Goal: Task Accomplishment & Management: Complete application form

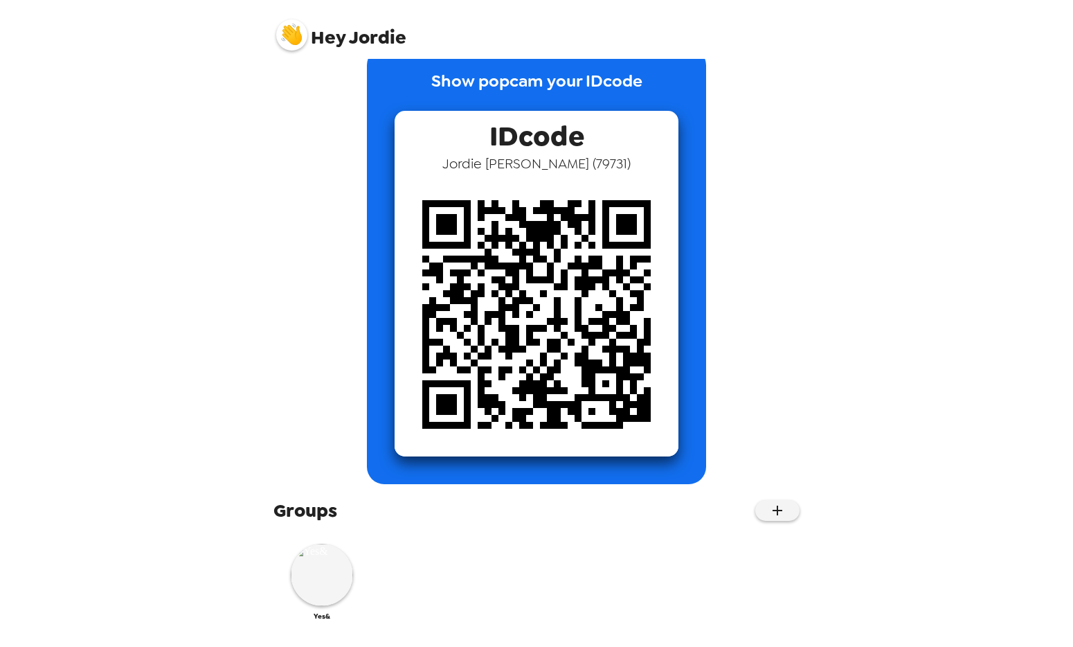
scroll to position [33, 0]
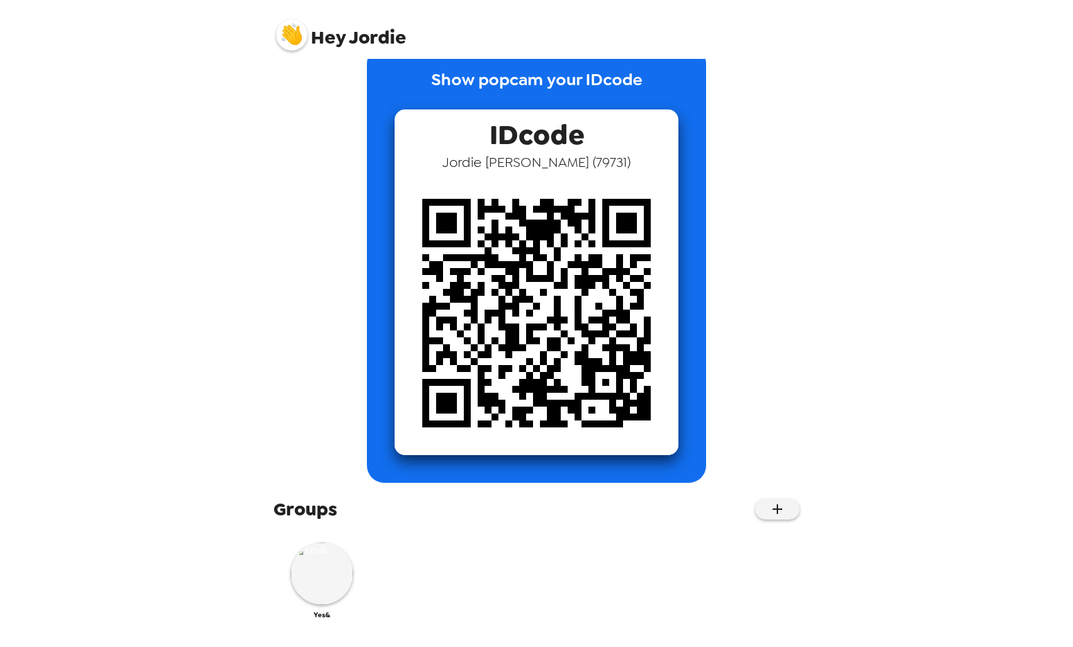
click at [318, 27] on span "Hey" at bounding box center [328, 37] width 35 height 25
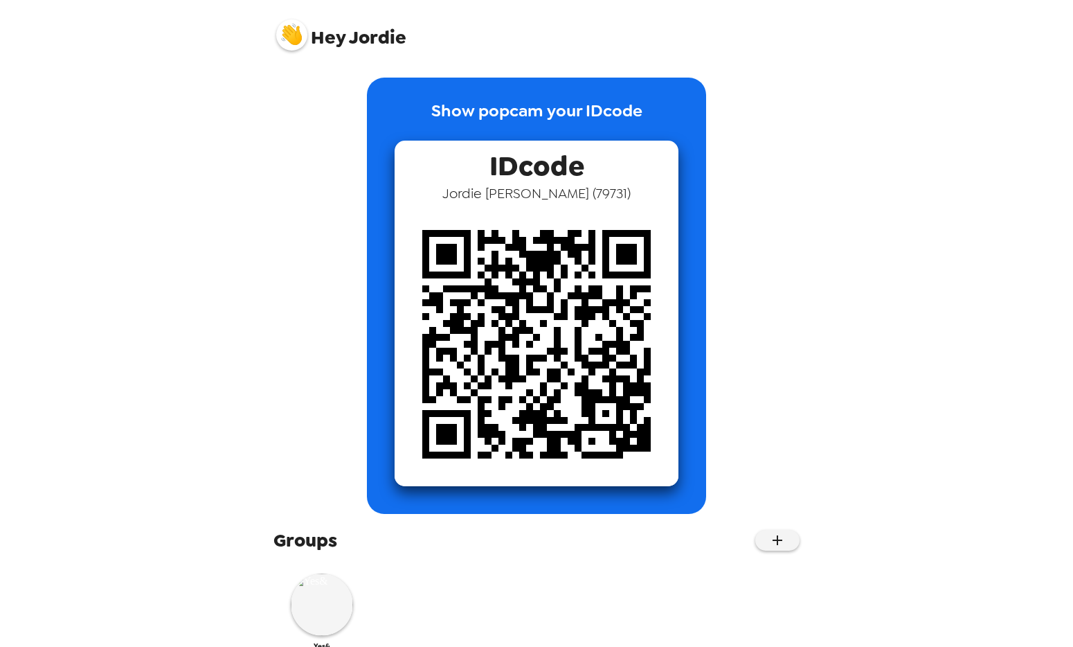
scroll to position [0, 0]
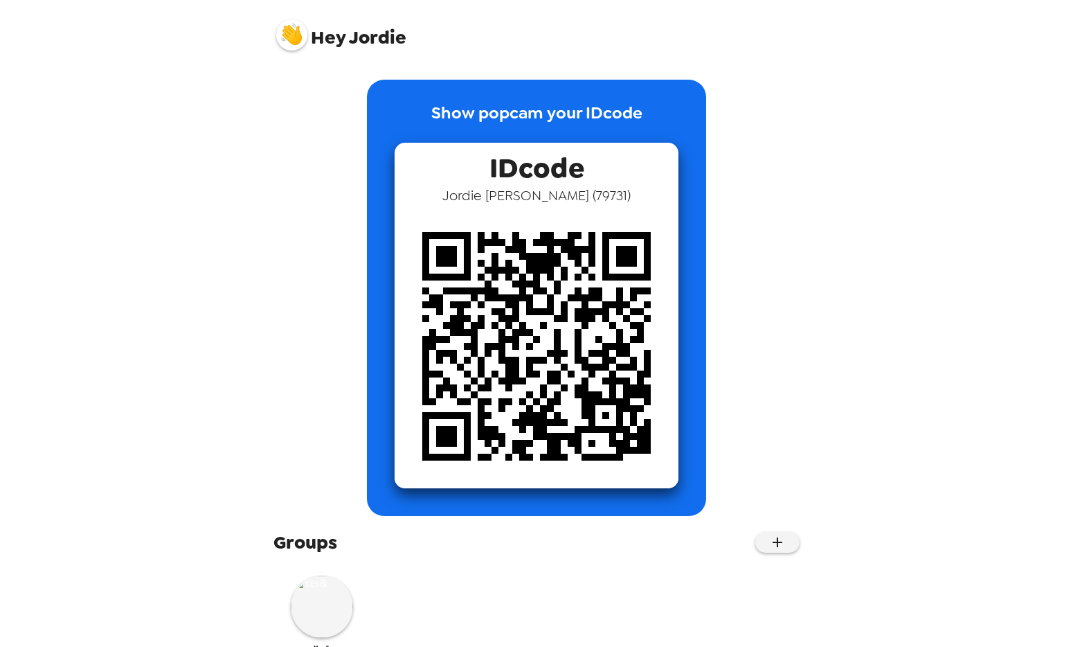
click at [350, 35] on span "Hey [PERSON_NAME]" at bounding box center [341, 29] width 130 height 35
click at [327, 616] on img at bounding box center [322, 606] width 62 height 62
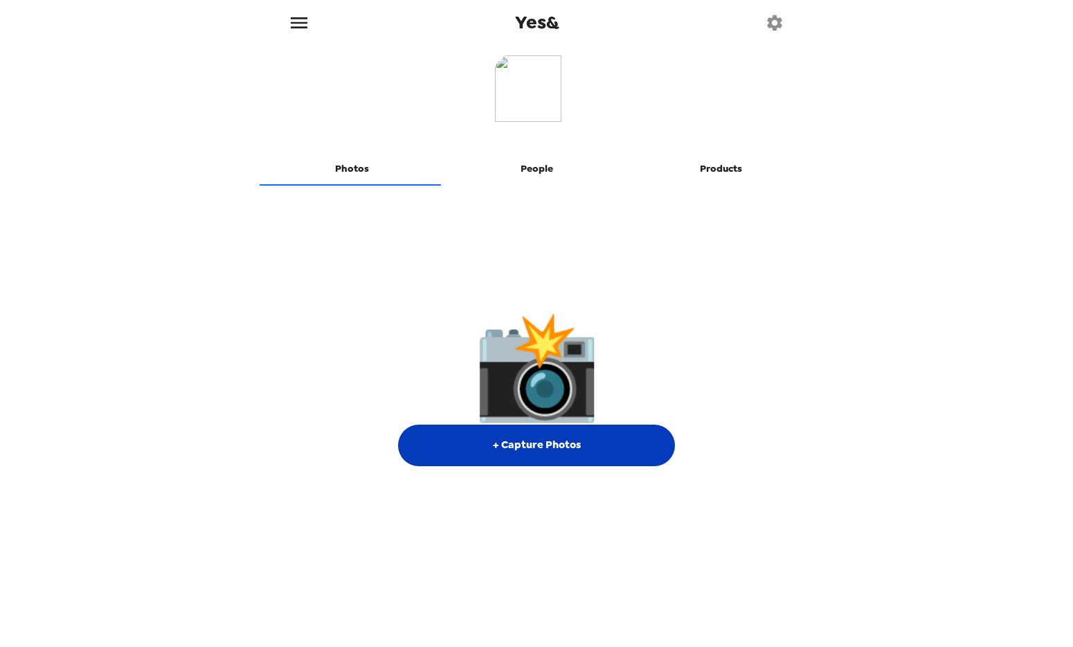
click at [537, 447] on button "+ Capture Photos" at bounding box center [536, 445] width 277 height 42
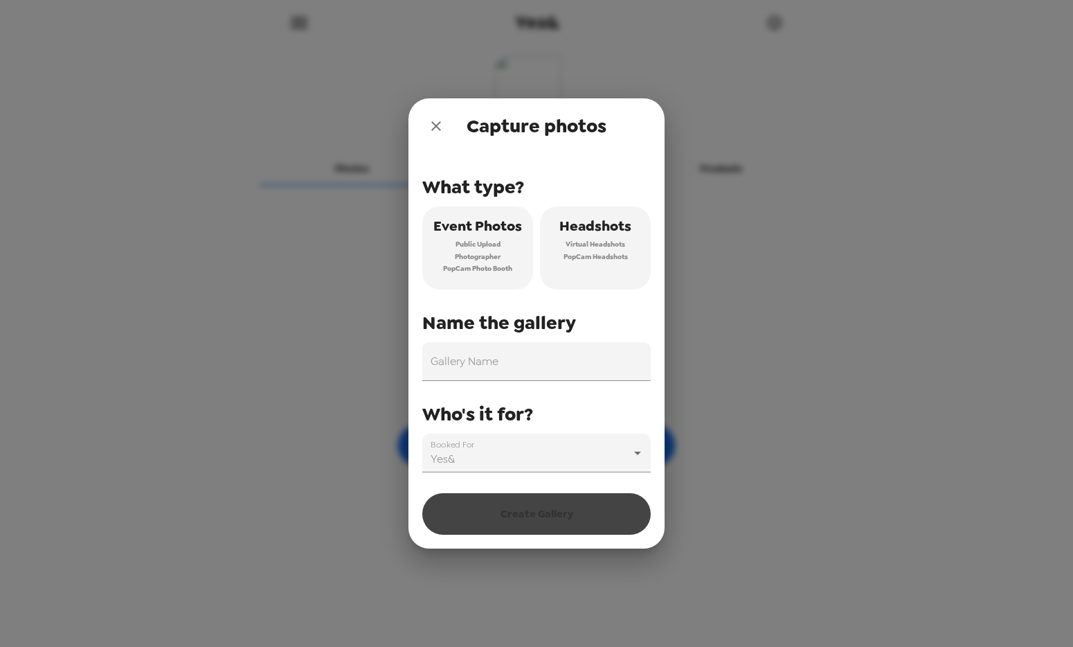
click at [469, 242] on span "Public Upload" at bounding box center [477, 244] width 45 height 12
click at [579, 248] on span "Virtual Headshots" at bounding box center [596, 244] width 60 height 12
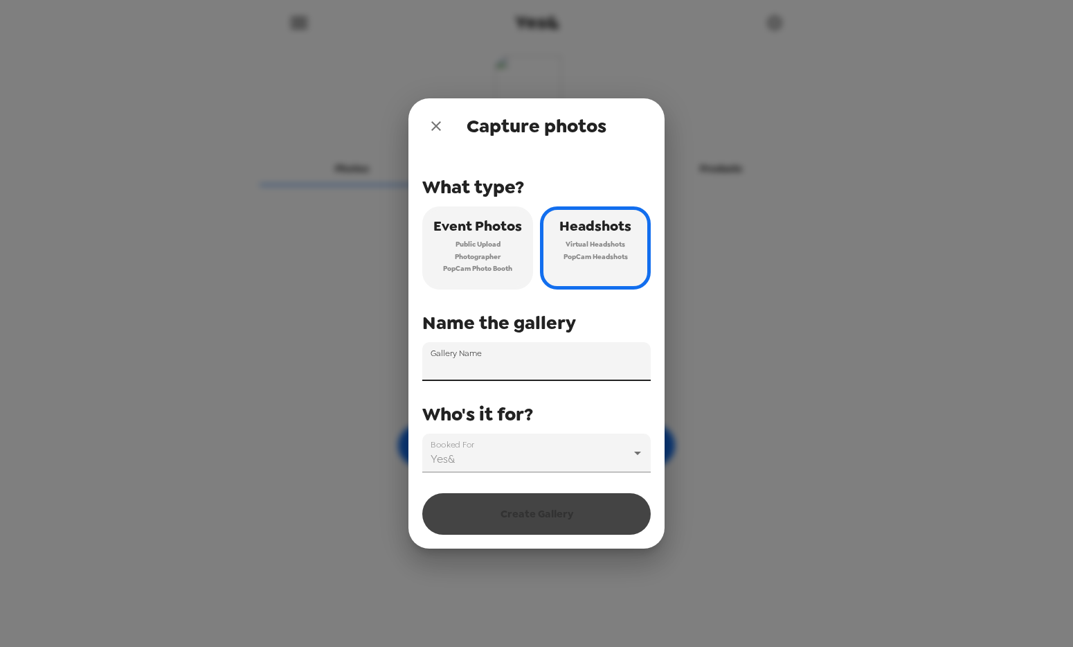
click at [540, 365] on input "Gallery Name" at bounding box center [536, 361] width 228 height 39
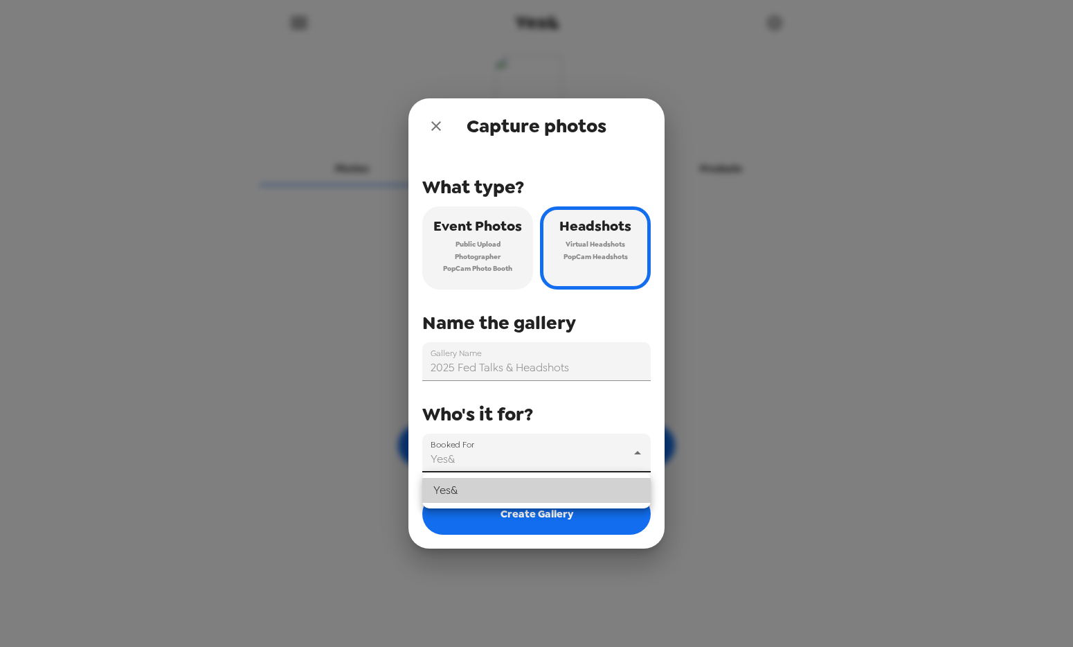
drag, startPoint x: 531, startPoint y: 469, endPoint x: 534, endPoint y: 460, distance: 9.6
click at [531, 469] on body "Yes& Photos People Products 📸 + Capture Photos Capture photos What type? Event …" at bounding box center [536, 323] width 1073 height 647
click at [527, 487] on li "Yes&" at bounding box center [536, 490] width 228 height 25
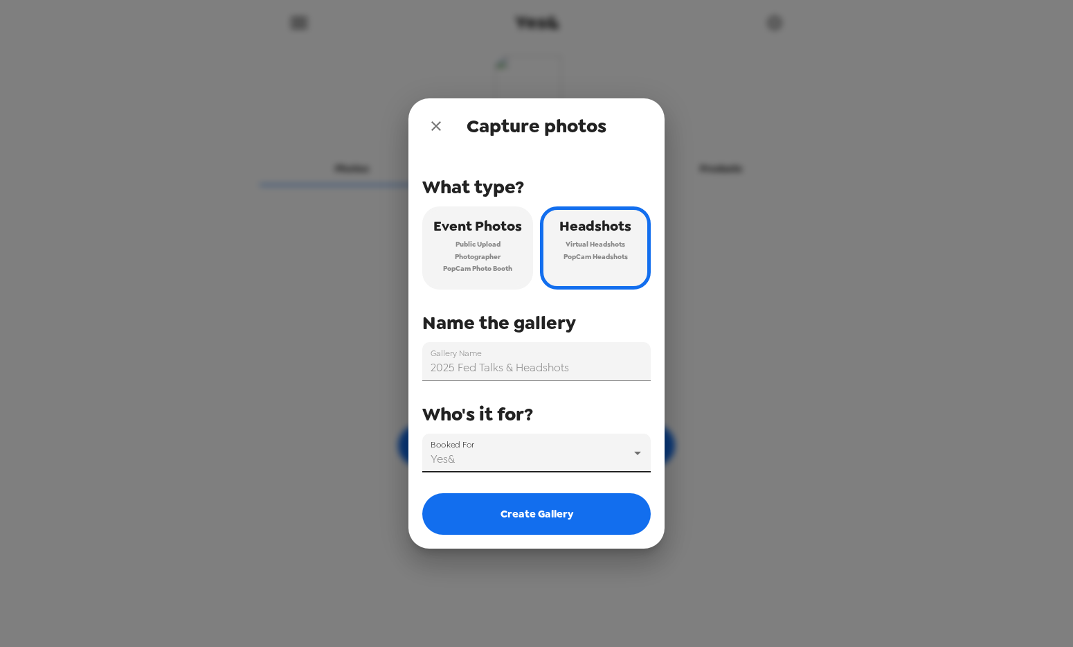
drag, startPoint x: 458, startPoint y: 366, endPoint x: 465, endPoint y: 381, distance: 16.1
click at [458, 366] on input "2025 Fed Talks & Headshots" at bounding box center [536, 361] width 228 height 39
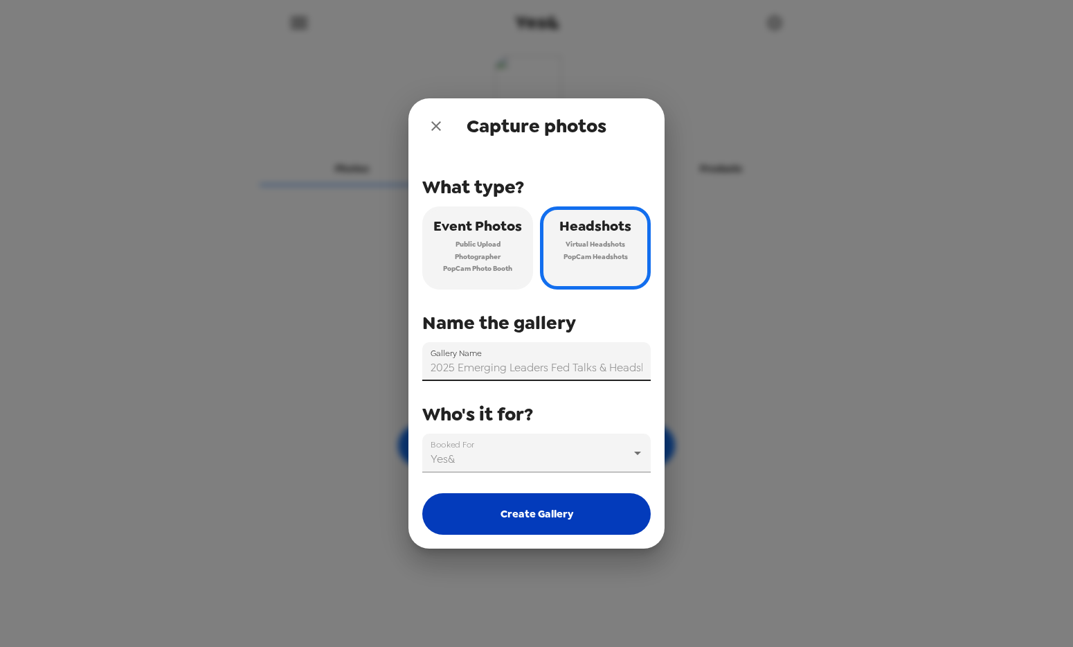
type input "2025 Emerging Leaders Fed Talks & Headshots"
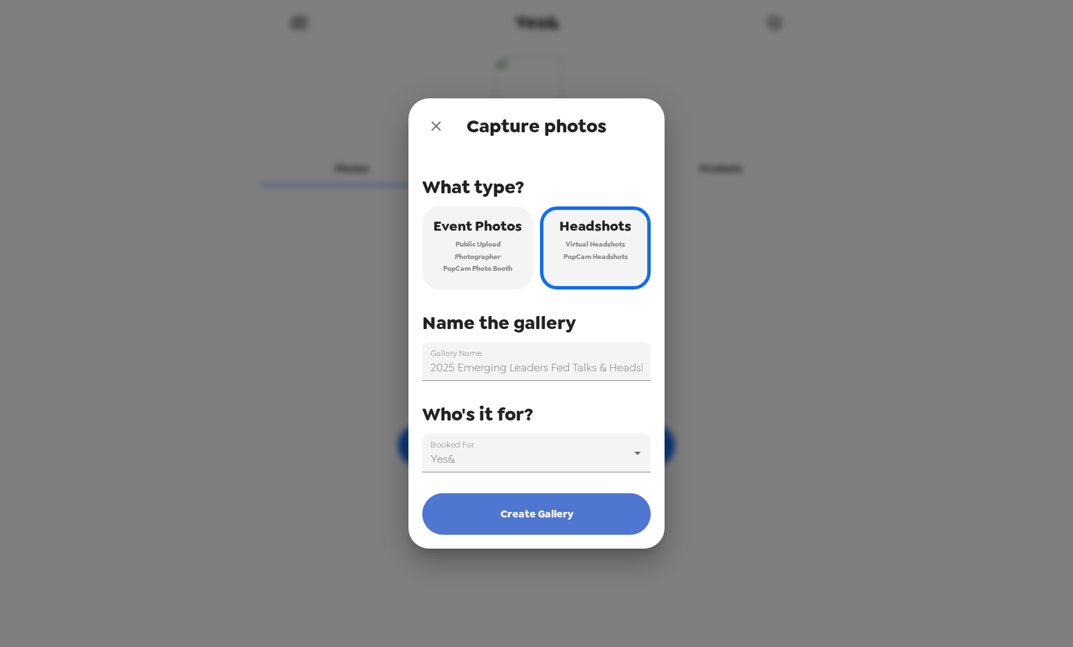
click at [541, 514] on button "Create Gallery" at bounding box center [536, 514] width 228 height 42
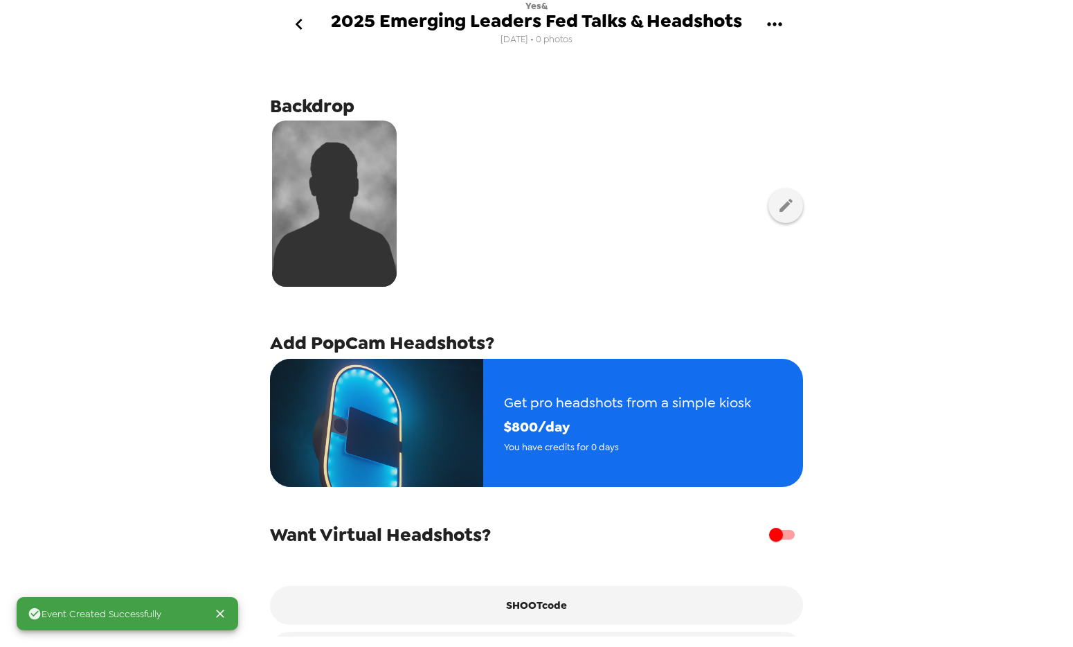
click at [770, 28] on icon "gallery menu" at bounding box center [775, 24] width 22 height 22
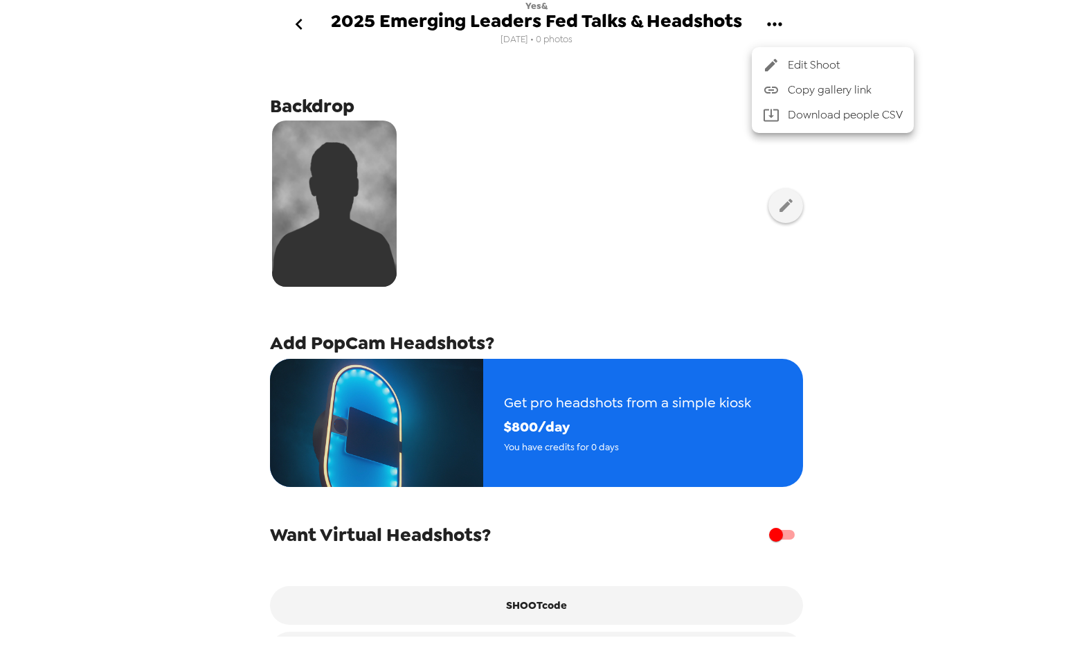
click at [539, 219] on div at bounding box center [536, 323] width 1073 height 647
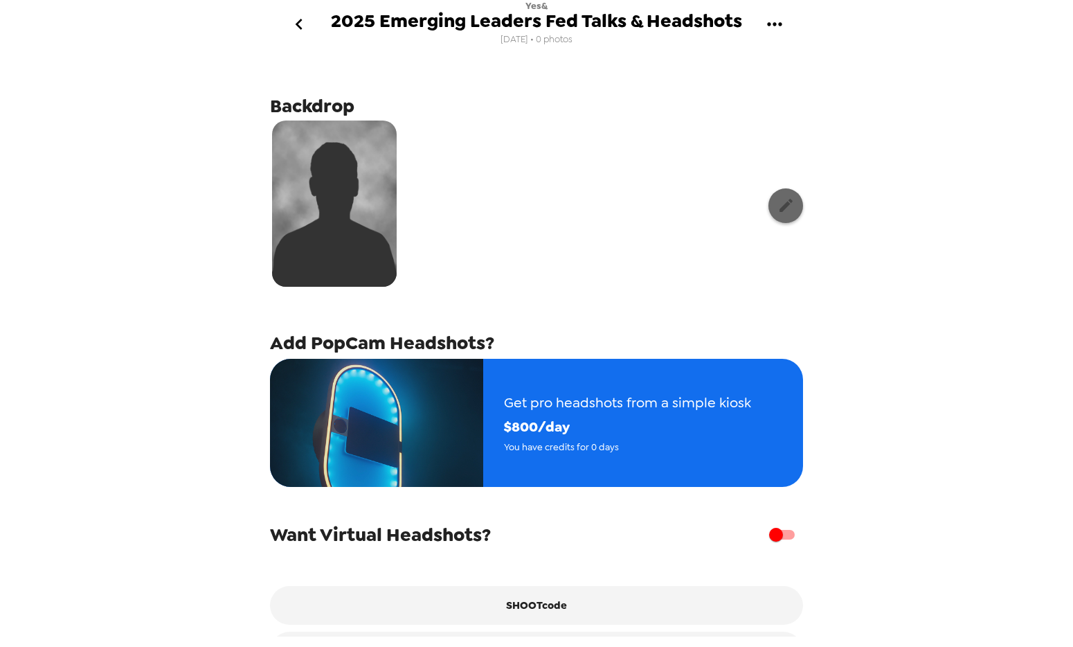
click at [777, 208] on icon "button" at bounding box center [785, 205] width 17 height 17
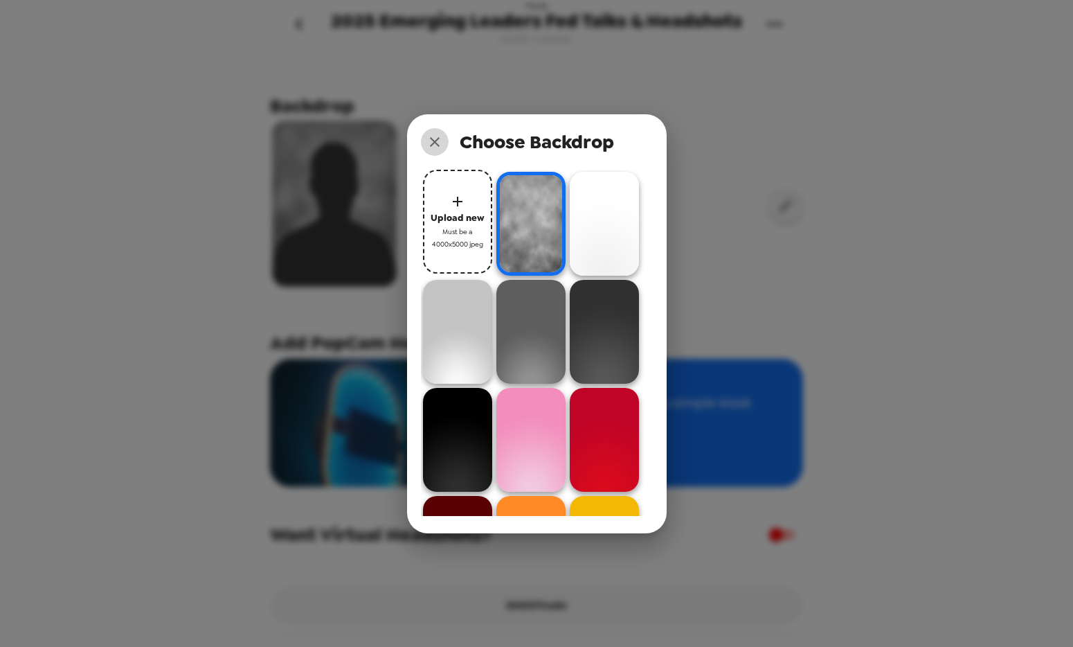
click at [433, 139] on icon "close" at bounding box center [434, 142] width 17 height 17
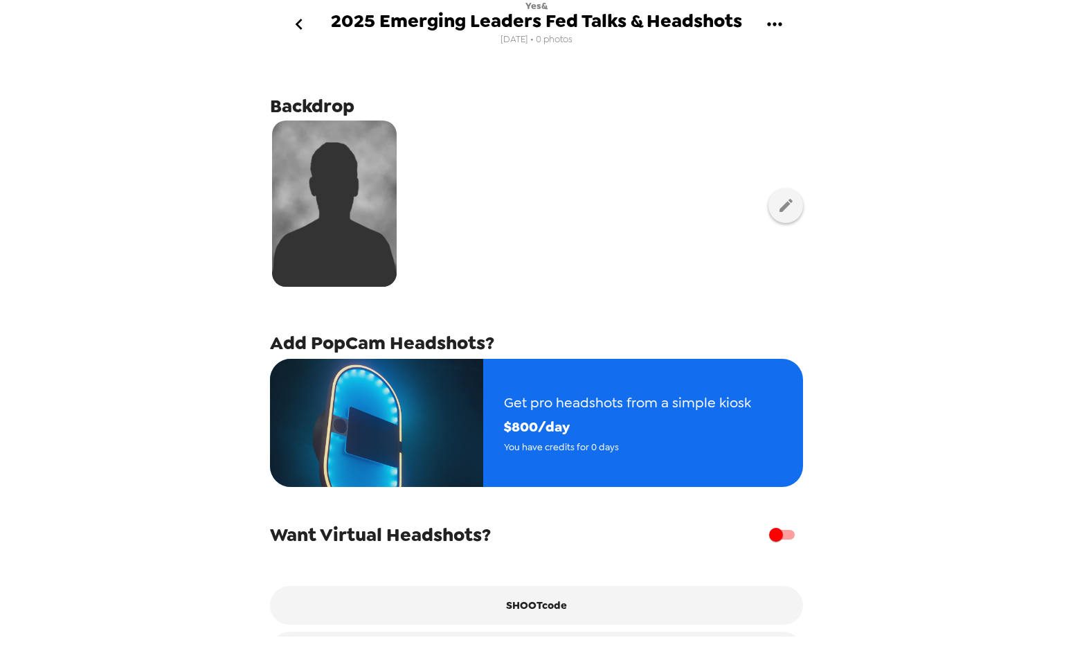
click at [775, 24] on icon "gallery menu" at bounding box center [774, 23] width 15 height 3
click at [614, 190] on div at bounding box center [536, 323] width 1073 height 647
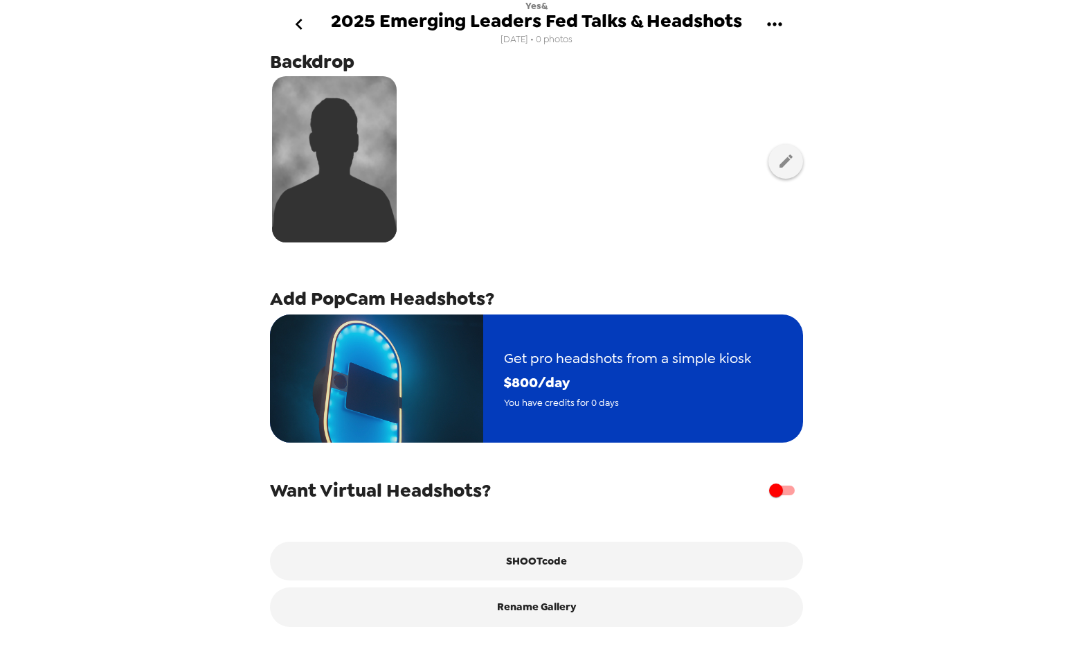
scroll to position [53, 0]
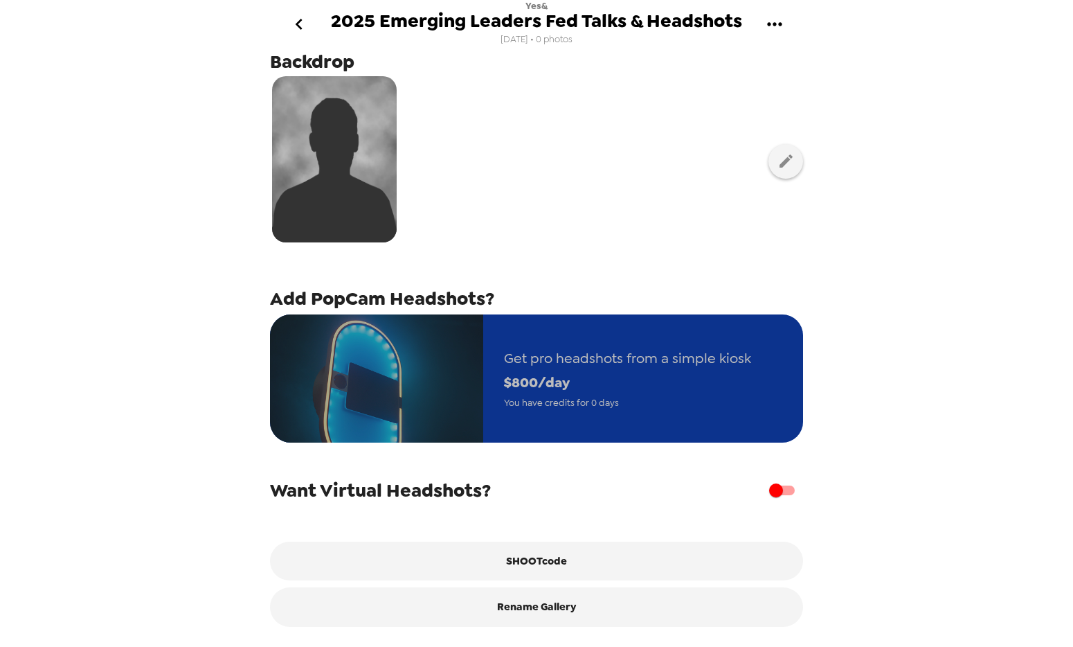
click at [536, 380] on span "$ 800 /day" at bounding box center [627, 382] width 247 height 24
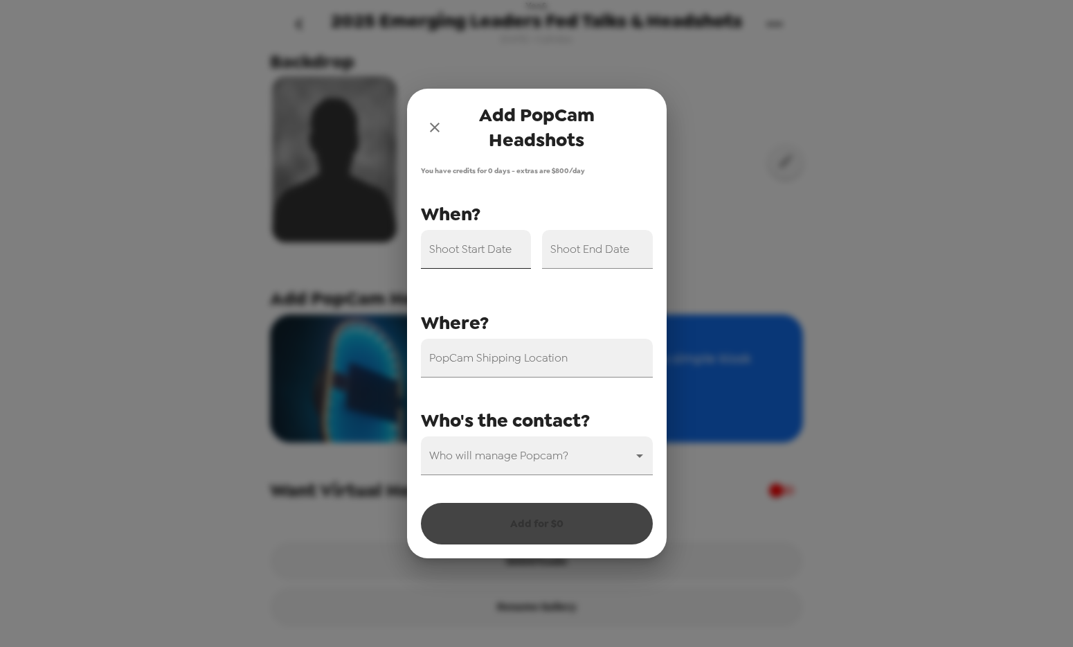
click at [477, 259] on input "Shoot Start Date" at bounding box center [476, 249] width 111 height 39
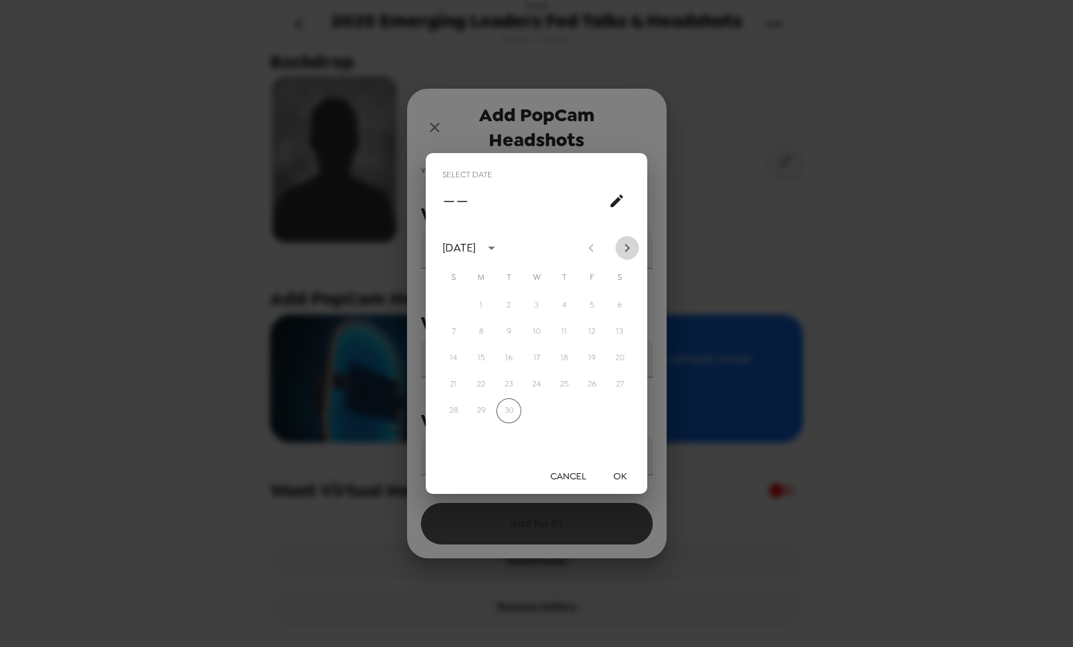
click at [625, 247] on icon "Next month" at bounding box center [627, 248] width 17 height 17
click at [624, 247] on icon "Next month" at bounding box center [627, 248] width 17 height 17
click at [568, 333] on button "6" at bounding box center [564, 331] width 25 height 25
type input "[DATE]"
click at [613, 470] on button "OK" at bounding box center [619, 476] width 44 height 26
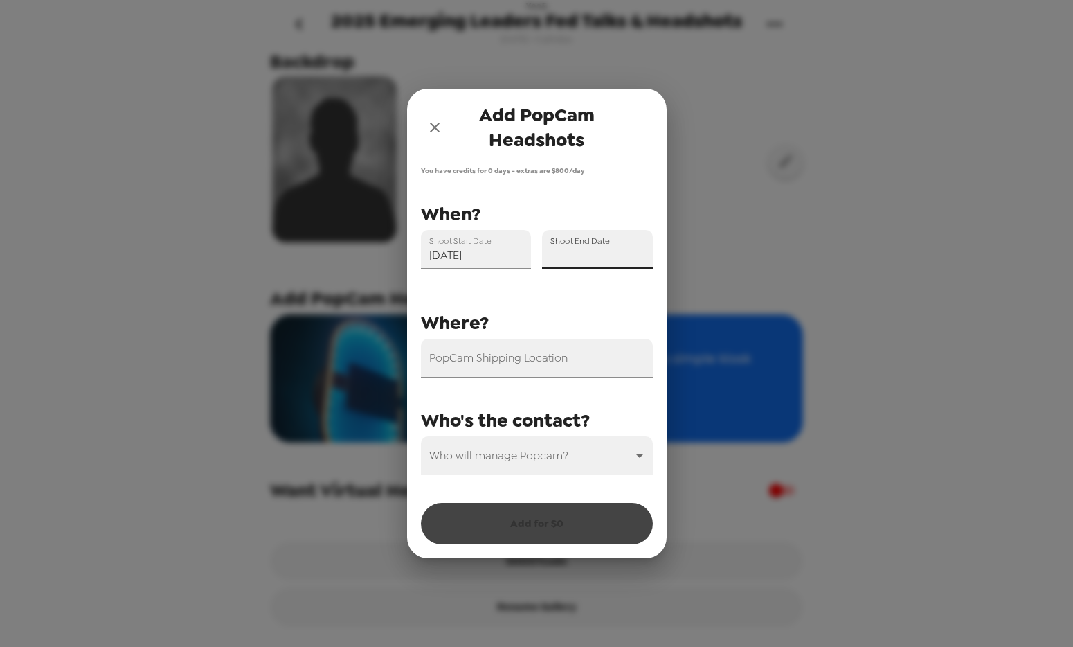
click at [610, 251] on div "Shoot End Date" at bounding box center [597, 249] width 111 height 39
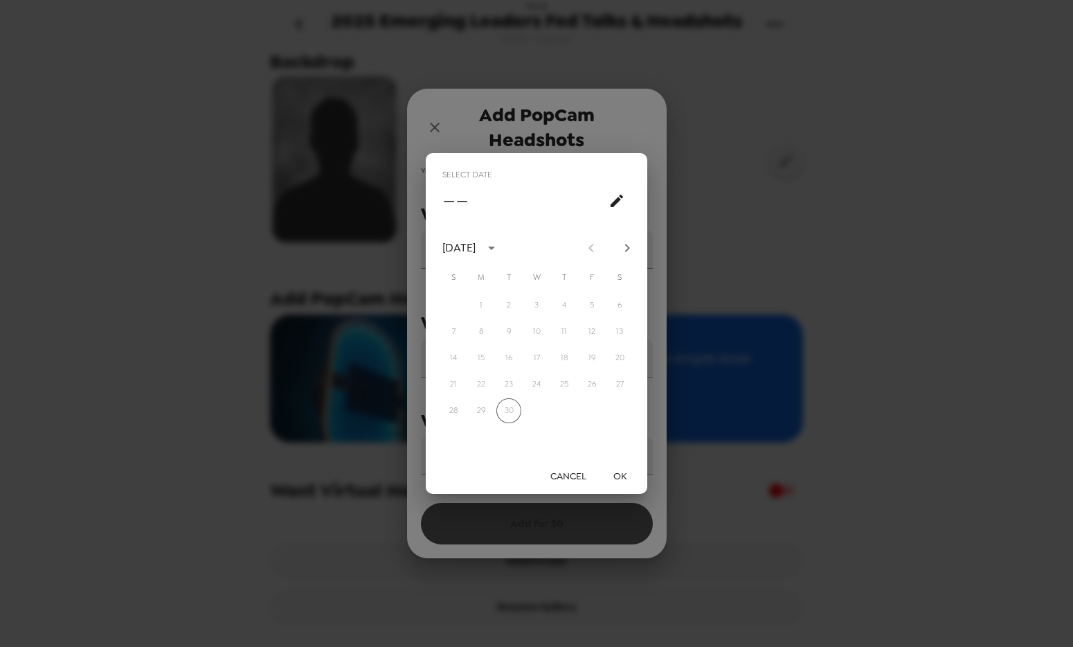
click at [630, 249] on icon "Next month" at bounding box center [627, 248] width 17 height 17
click at [568, 320] on button "6" at bounding box center [564, 331] width 25 height 25
type input "[DATE]"
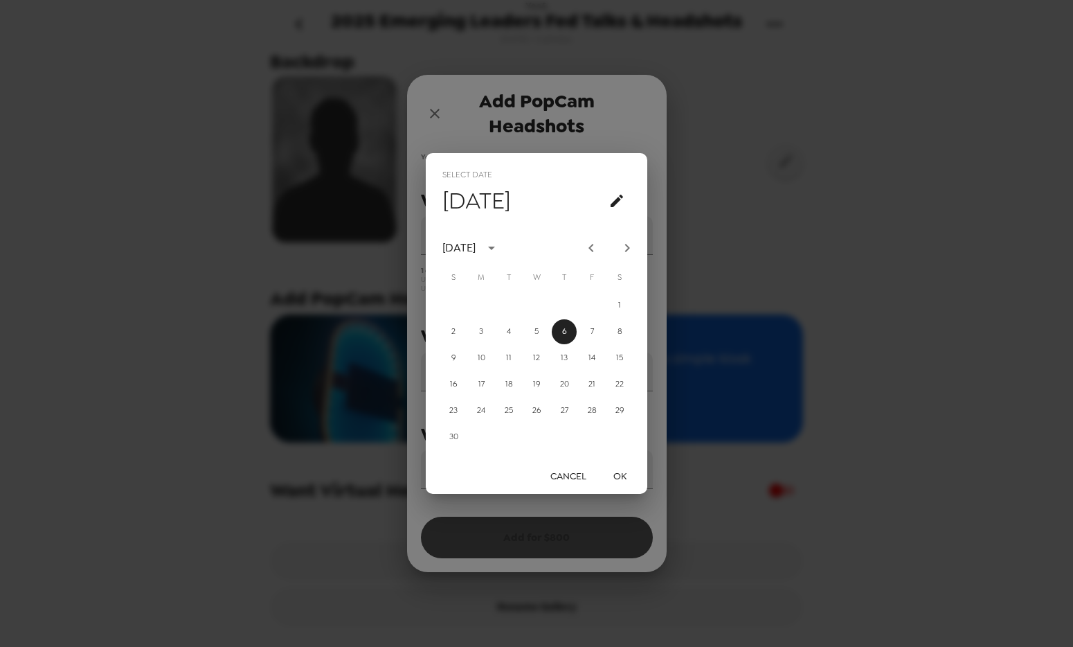
click at [623, 479] on button "OK" at bounding box center [619, 476] width 44 height 26
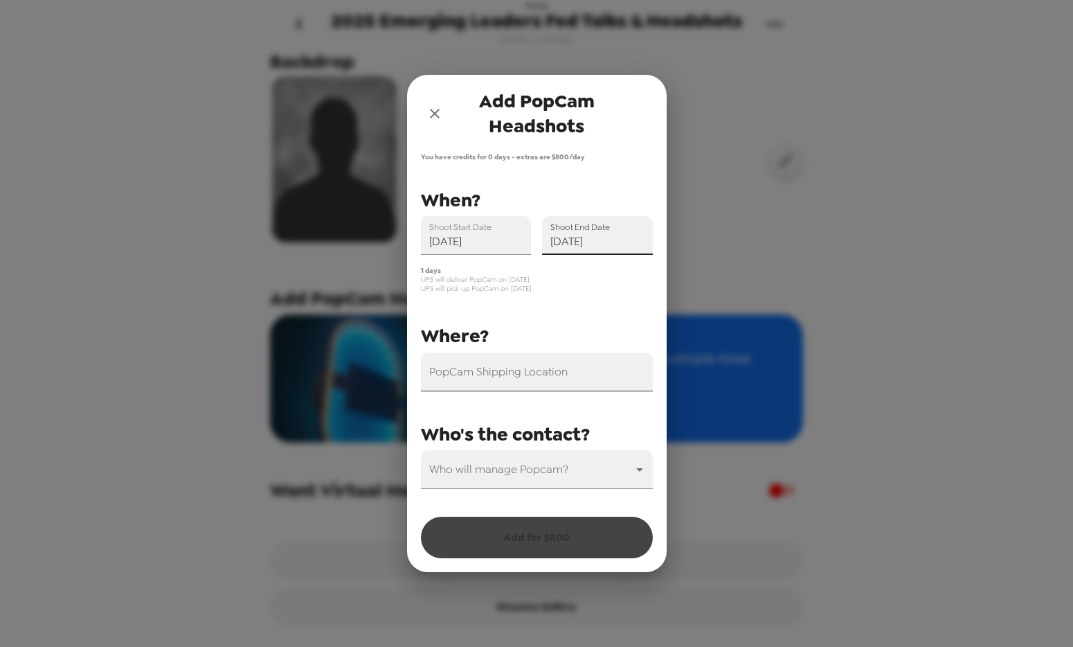
click at [525, 361] on div "PopCam Shipping Location" at bounding box center [537, 371] width 232 height 39
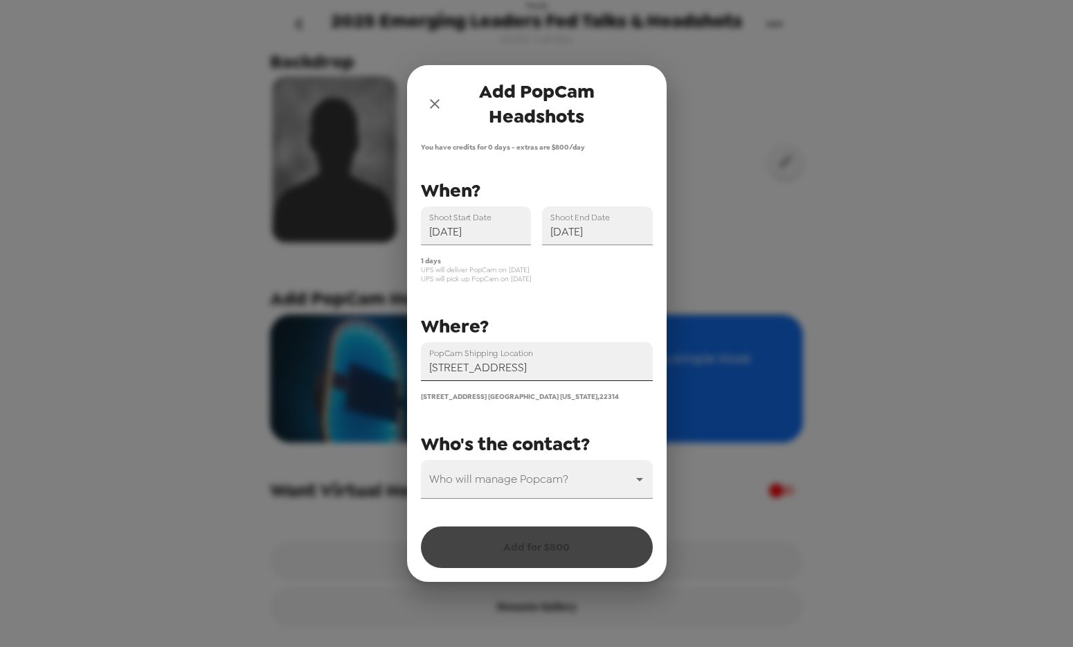
click at [532, 368] on input "[STREET_ADDRESS]" at bounding box center [537, 361] width 232 height 39
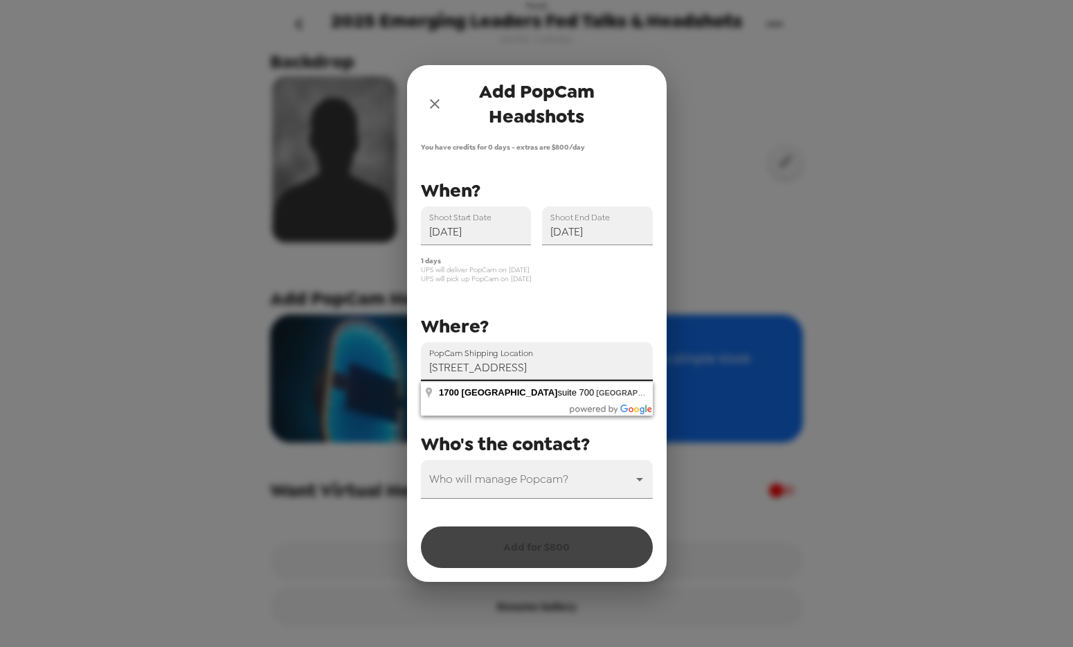
click at [537, 369] on input "[STREET_ADDRESS]" at bounding box center [537, 361] width 232 height 39
type input "[STREET_ADDRESS]"
click at [532, 293] on div "PopCam Shipping Location [STREET_ADDRESS] [STREET_ADDRESS][US_STATE] Shoot Star…" at bounding box center [531, 337] width 243 height 324
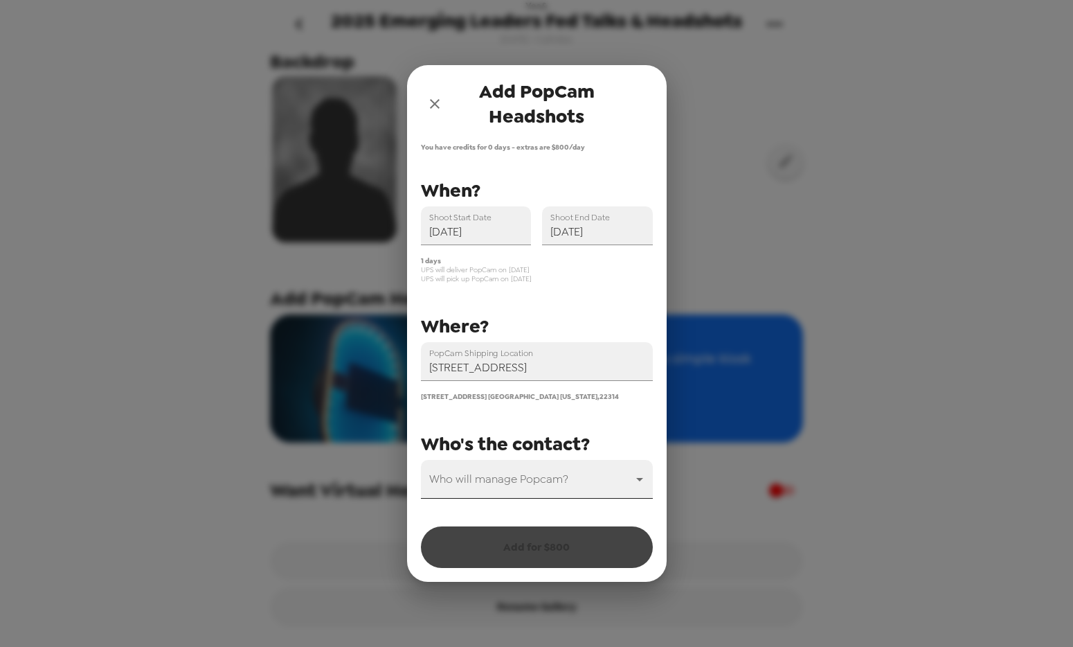
click at [561, 487] on body "Yes& 2025 Emerging Leaders Fed Talks & Headshots [DATE] • 0 photos Backdrop Add…" at bounding box center [536, 323] width 1073 height 647
click at [546, 516] on li "[PERSON_NAME]" at bounding box center [537, 516] width 232 height 25
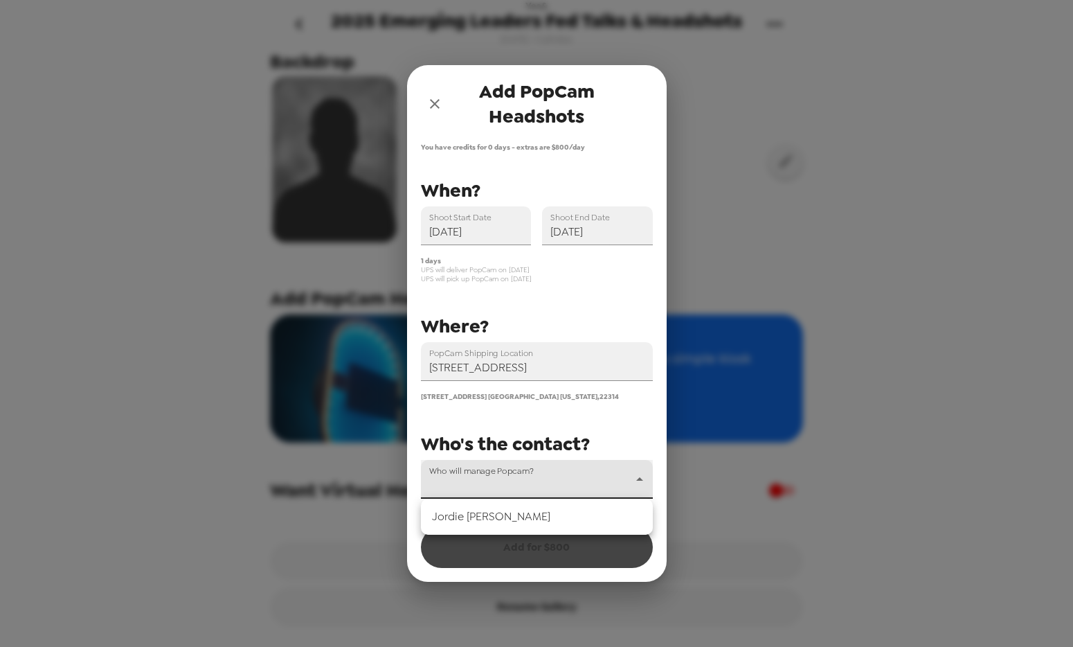
type input "79731"
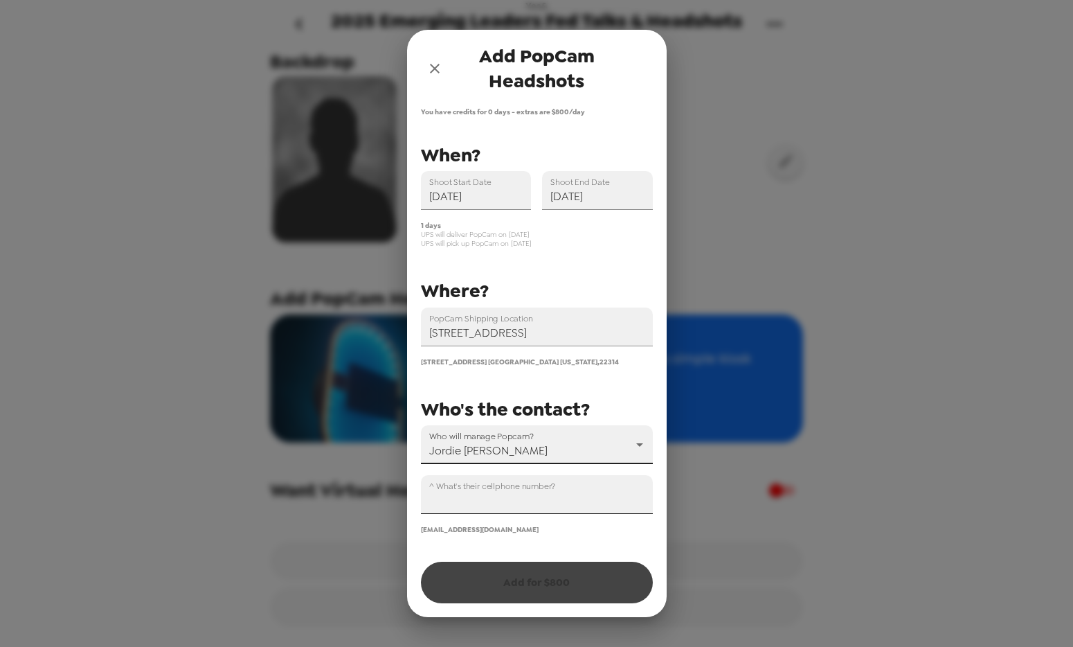
click at [570, 500] on input "^ What's their cellphone number?" at bounding box center [537, 494] width 232 height 39
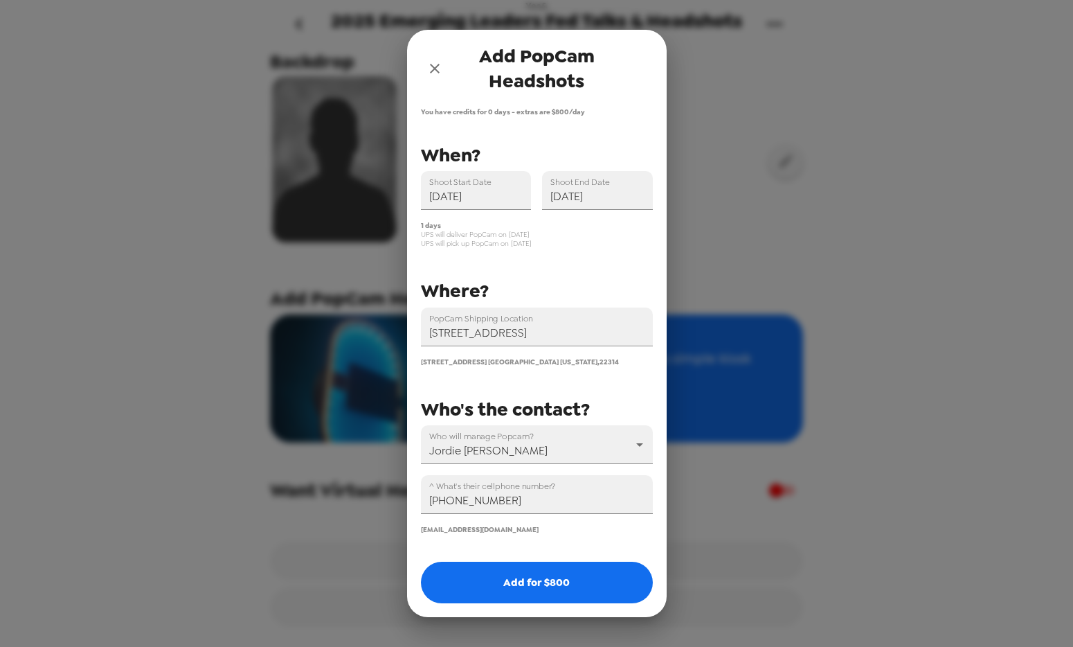
click at [590, 388] on div "PopCam Shipping Location [STREET_ADDRESS] [STREET_ADDRESS][US_STATE] Shoot Star…" at bounding box center [531, 337] width 243 height 394
click at [509, 503] on input "[PHONE_NUMBER]" at bounding box center [537, 494] width 232 height 39
type input "[PHONE_NUMBER]"
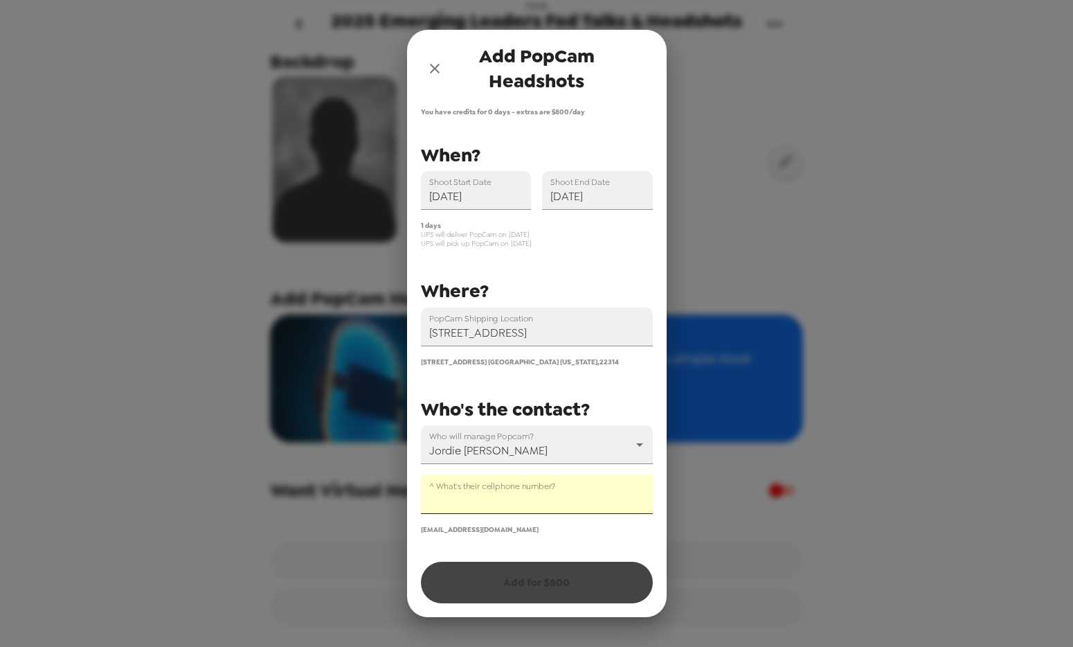
click at [536, 493] on input "^ What's their cellphone number?" at bounding box center [537, 494] width 232 height 39
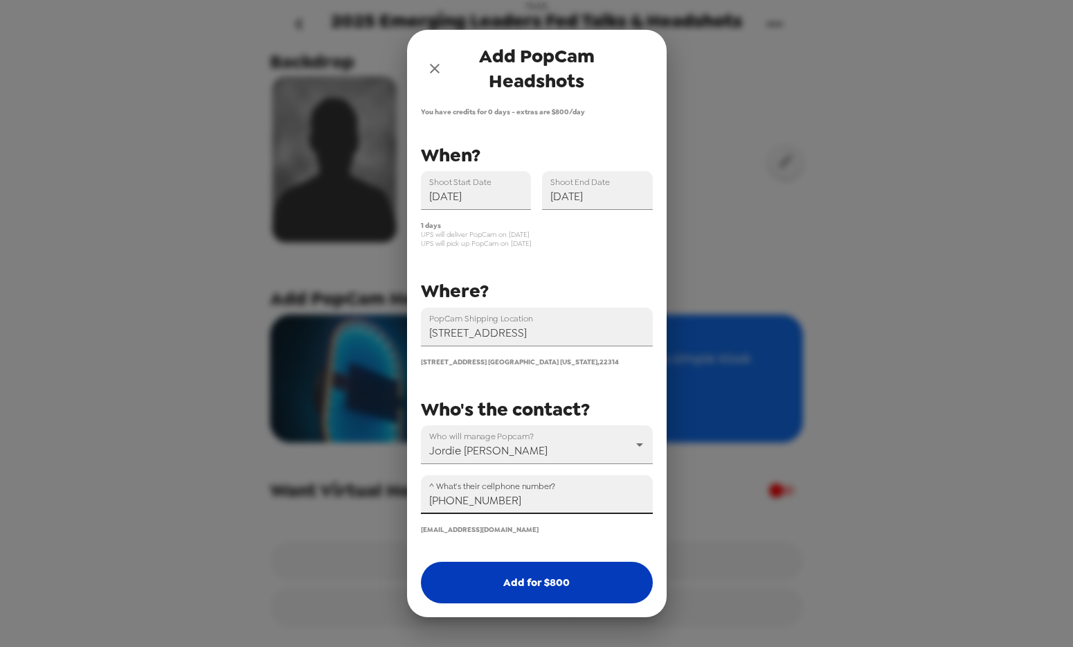
type input "[PHONE_NUMBER]"
click at [545, 579] on button "Add for $ 800" at bounding box center [537, 582] width 232 height 42
